Goal: Check status

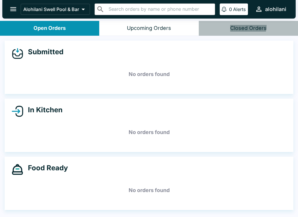
click at [21, 215] on div "Submitted No orders found In Kitchen No orders found Food Ready No orders found" at bounding box center [149, 127] width 298 height 183
click at [117, 206] on div "Food Ready No orders found" at bounding box center [149, 183] width 288 height 53
click at [157, 208] on div "Food Ready No orders found" at bounding box center [149, 183] width 288 height 53
click at [136, 197] on h5 "No orders found" at bounding box center [149, 190] width 274 height 21
click at [137, 197] on h5 "No orders found" at bounding box center [149, 190] width 274 height 21
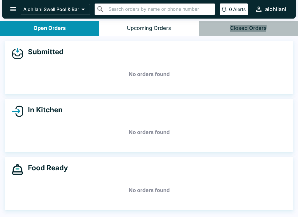
click at [136, 197] on h5 "No orders found" at bounding box center [149, 190] width 274 height 21
click at [110, 197] on h5 "No orders found" at bounding box center [149, 190] width 274 height 21
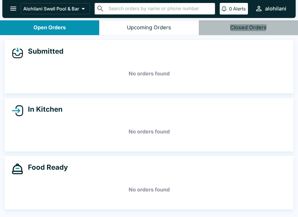
click at [73, 192] on h5 "No orders found" at bounding box center [149, 190] width 274 height 21
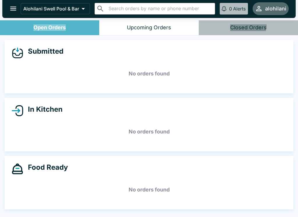
scroll to position [0, 0]
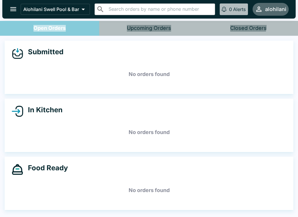
click at [120, 195] on h5 "No orders found" at bounding box center [149, 190] width 274 height 21
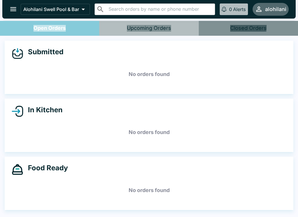
click at [138, 172] on div "Food Ready" at bounding box center [149, 170] width 274 height 12
click at [14, 208] on div "Food Ready No orders found" at bounding box center [149, 183] width 288 height 53
click at [33, 208] on div "Food Ready No orders found" at bounding box center [149, 183] width 288 height 53
click at [294, 139] on div "In Kitchen No orders found" at bounding box center [149, 125] width 298 height 53
